Goal: Find specific page/section: Find specific page/section

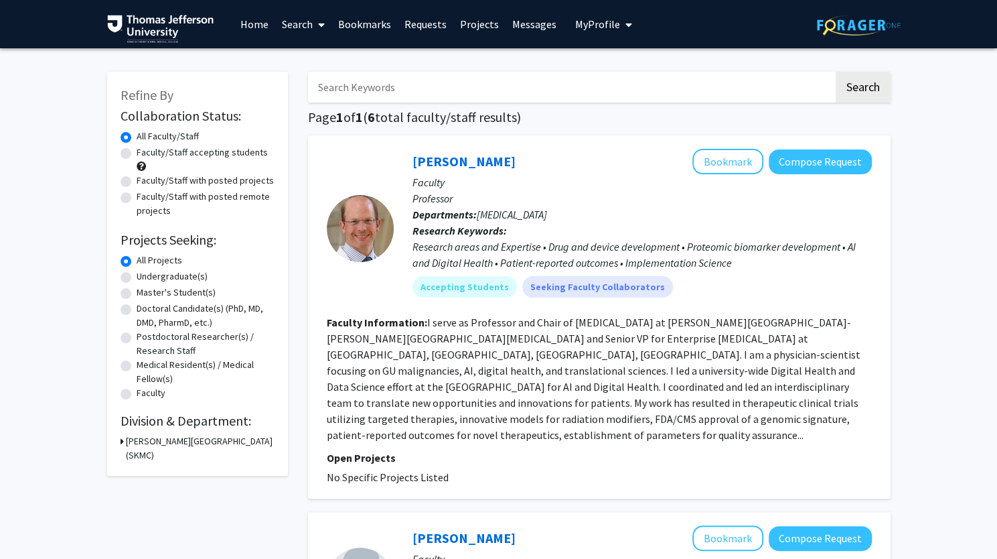
click at [155, 444] on h3 "[PERSON_NAME][GEOGRAPHIC_DATA] (SKMC)" at bounding box center [200, 448] width 149 height 28
click at [160, 477] on label "[MEDICAL_DATA]" at bounding box center [191, 473] width 63 height 14
click at [160, 474] on input "[MEDICAL_DATA]" at bounding box center [164, 470] width 9 height 9
checkbox input "false"
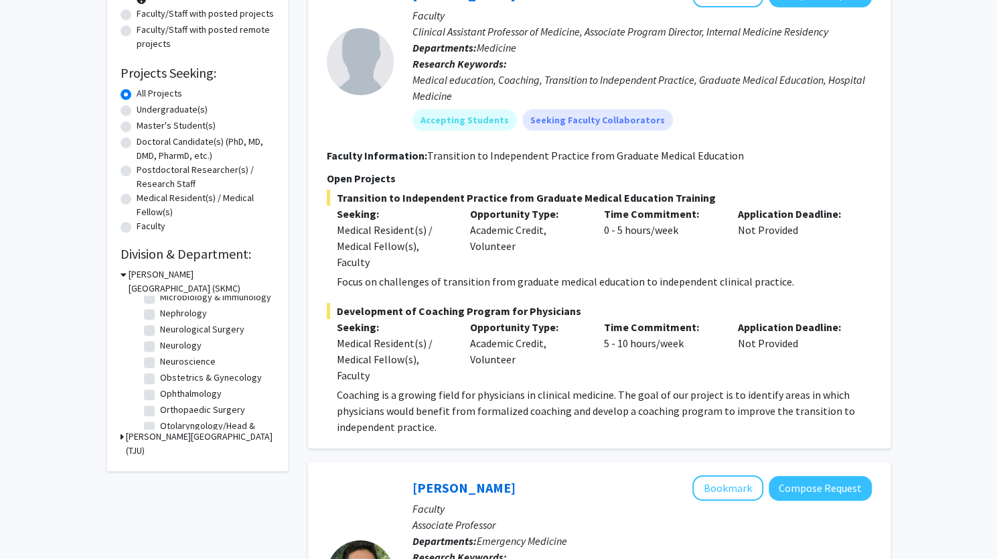
scroll to position [407, 0]
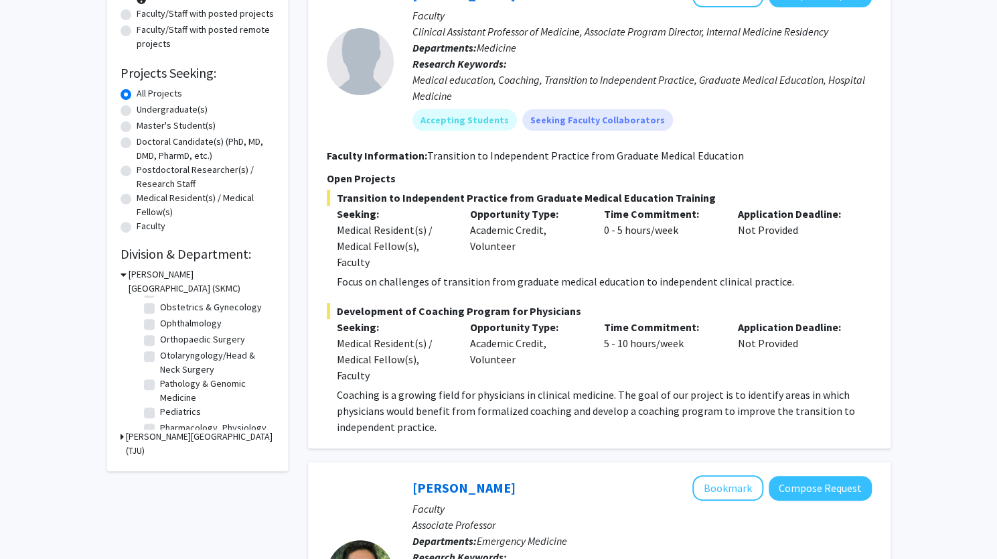
click at [178, 316] on fg-checkbox "Obstetrics & Gynecology Obstetrics & Gynecology" at bounding box center [207, 308] width 127 height 16
click at [169, 330] on label "Ophthalmology" at bounding box center [191, 323] width 62 height 14
click at [169, 325] on input "Ophthalmology" at bounding box center [164, 320] width 9 height 9
checkbox input "true"
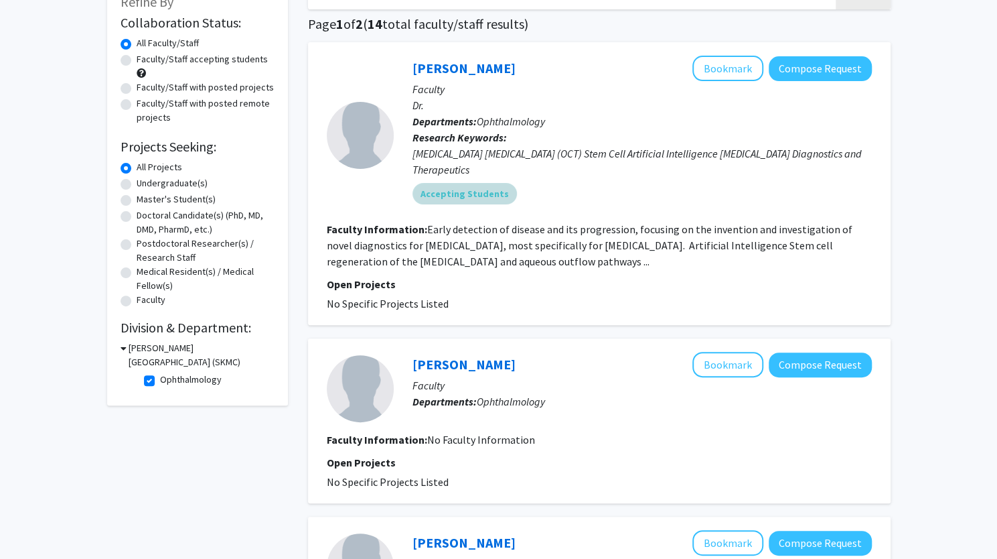
scroll to position [94, 0]
click at [524, 222] on fg-read-more "Early detection of disease and its progression, focusing on the invention and i…" at bounding box center [590, 245] width 526 height 46
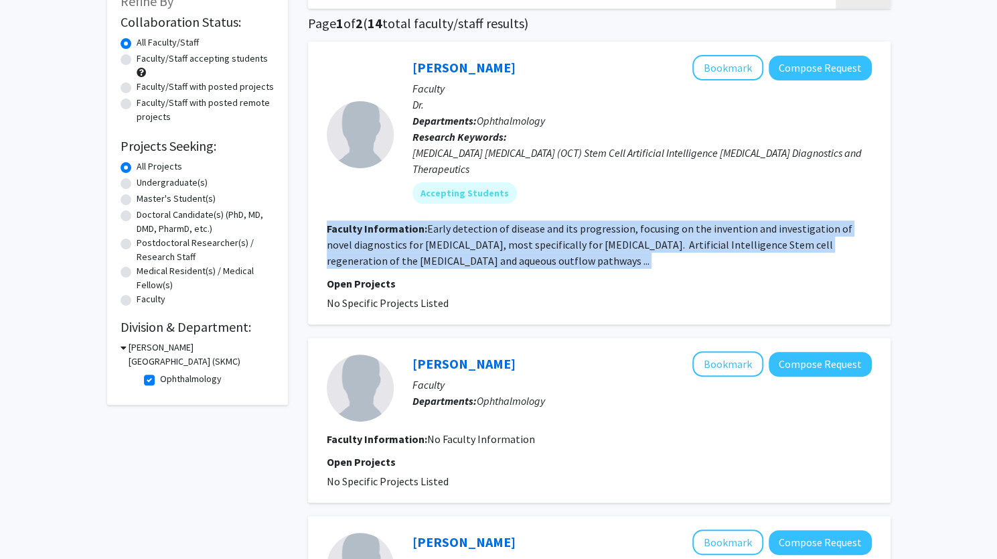
drag, startPoint x: 524, startPoint y: 221, endPoint x: 518, endPoint y: 240, distance: 20.2
click at [518, 240] on fg-read-more "Early detection of disease and its progression, focusing on the invention and i…" at bounding box center [590, 245] width 526 height 46
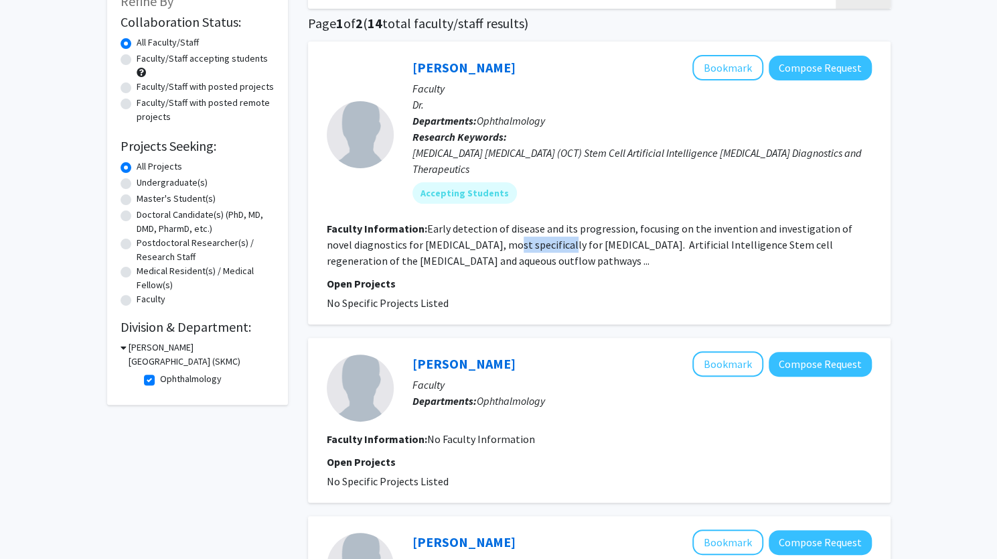
click at [518, 240] on fg-read-more "Early detection of disease and its progression, focusing on the invention and i…" at bounding box center [590, 245] width 526 height 46
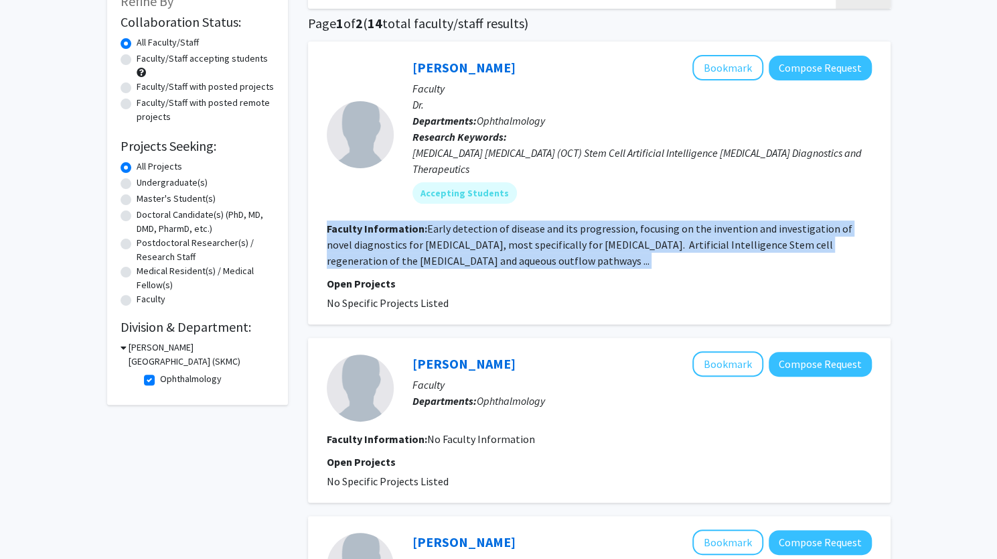
drag, startPoint x: 518, startPoint y: 240, endPoint x: 498, endPoint y: 232, distance: 22.5
click at [498, 232] on fg-read-more "Early detection of disease and its progression, focusing on the invention and i…" at bounding box center [590, 245] width 526 height 46
drag, startPoint x: 498, startPoint y: 232, endPoint x: 492, endPoint y: 258, distance: 26.7
click at [492, 258] on fg-read-more "Early detection of disease and its progression, focusing on the invention and i…" at bounding box center [590, 245] width 526 height 46
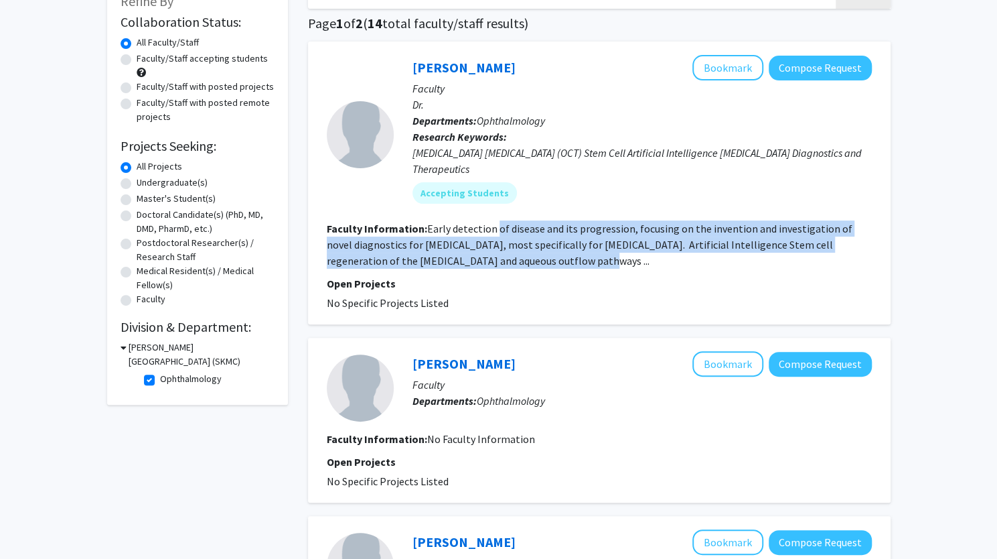
click at [492, 258] on fg-read-more "Early detection of disease and its progression, focusing on the invention and i…" at bounding box center [590, 245] width 526 height 46
drag, startPoint x: 492, startPoint y: 258, endPoint x: 508, endPoint y: 228, distance: 34.2
click at [508, 228] on fg-read-more "Early detection of disease and its progression, focusing on the invention and i…" at bounding box center [590, 245] width 526 height 46
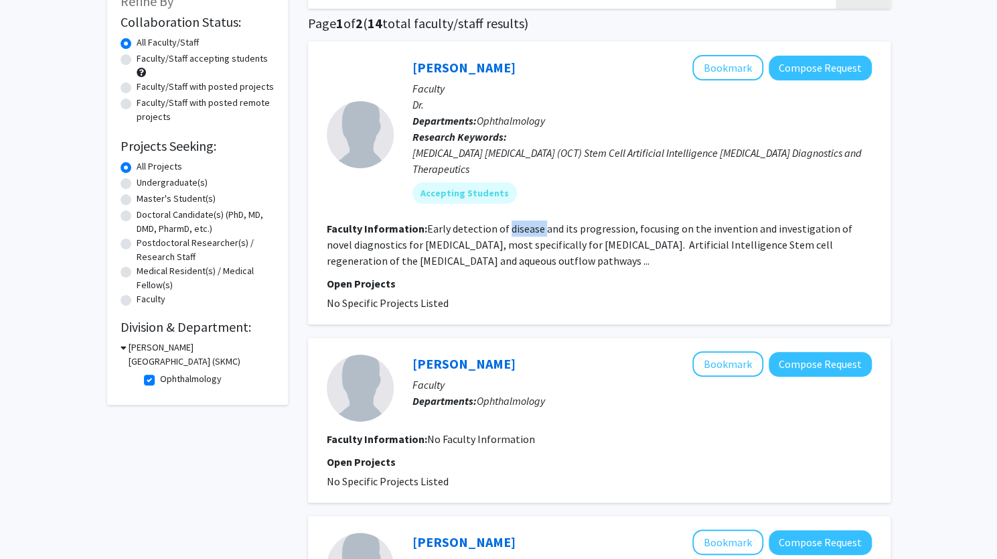
click at [508, 228] on fg-read-more "Early detection of disease and its progression, focusing on the invention and i…" at bounding box center [590, 245] width 526 height 46
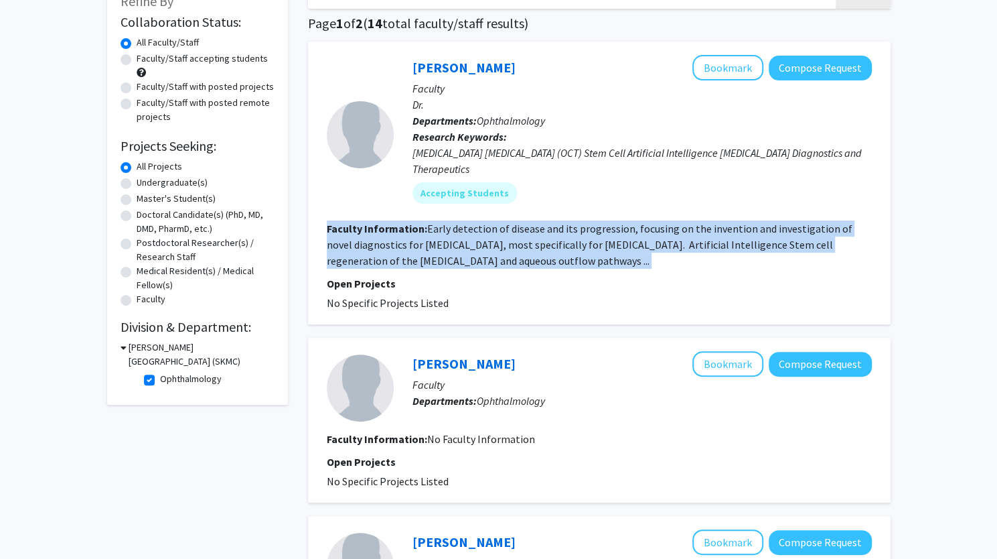
click at [508, 228] on fg-read-more "Early detection of disease and its progression, focusing on the invention and i…" at bounding box center [590, 245] width 526 height 46
click at [816, 68] on button "Compose Request" at bounding box center [820, 68] width 103 height 25
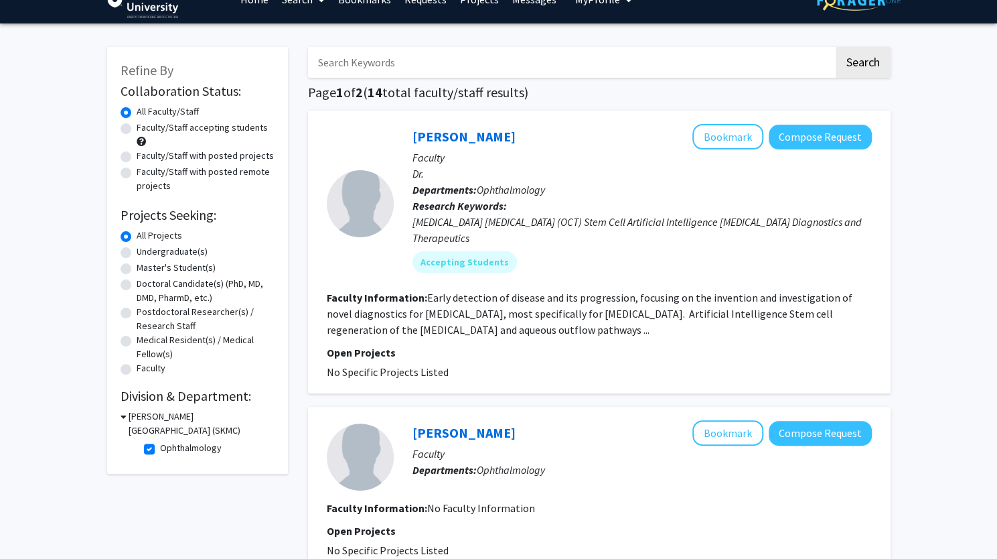
scroll to position [25, 0]
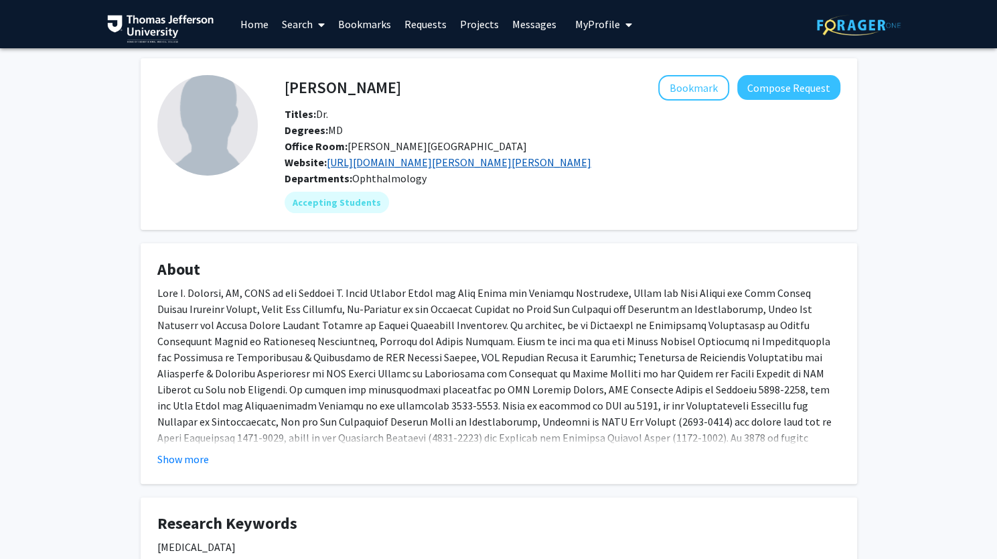
drag, startPoint x: 591, startPoint y: 163, endPoint x: 501, endPoint y: 157, distance: 90.0
click at [501, 157] on div "Website: [URL][DOMAIN_NAME][PERSON_NAME][PERSON_NAME]" at bounding box center [563, 162] width 576 height 16
